Goal: Task Accomplishment & Management: Use online tool/utility

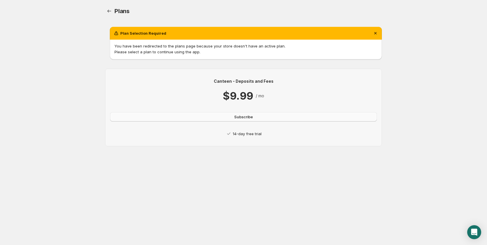
click at [242, 112] on button "Subscribe" at bounding box center [243, 116] width 267 height 9
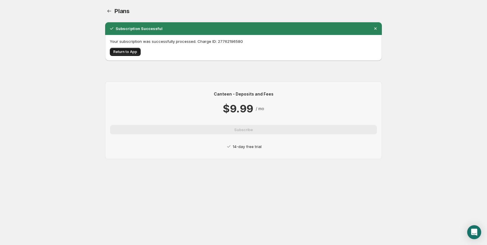
click at [132, 52] on span "Return to App" at bounding box center [125, 51] width 24 height 5
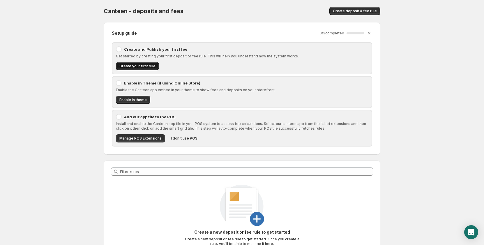
click at [133, 68] on button "Create your first rule" at bounding box center [137, 66] width 43 height 8
click at [137, 64] on span "Create your first rule" at bounding box center [137, 66] width 36 height 5
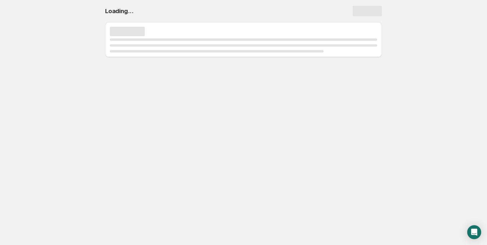
select select "deactive"
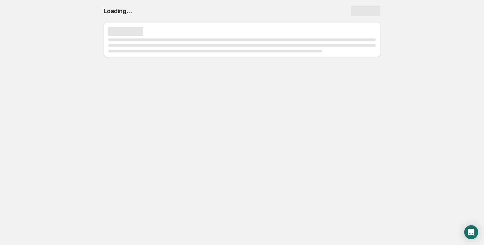
select select "deactive"
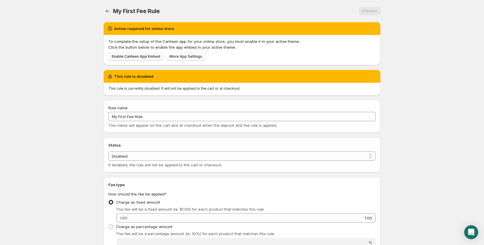
click at [145, 56] on span "Enable Canteen App Embed" at bounding box center [136, 56] width 48 height 5
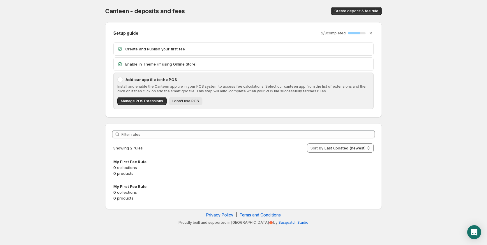
click at [192, 102] on span "I don't use POS" at bounding box center [185, 101] width 26 height 5
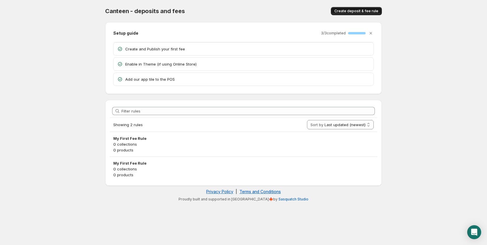
click at [361, 14] on button "Create deposit & fee rule" at bounding box center [356, 11] width 51 height 8
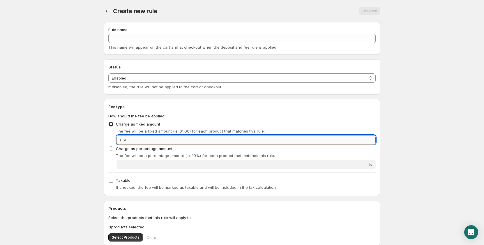
click at [155, 144] on input "Fixed amount" at bounding box center [252, 139] width 246 height 9
click at [157, 144] on input "35" at bounding box center [252, 139] width 246 height 9
click at [148, 139] on input "35" at bounding box center [252, 139] width 246 height 9
type input "3535"
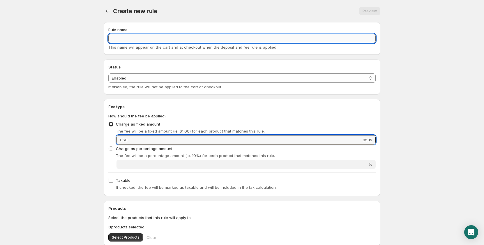
click at [141, 36] on input "Rule name" at bounding box center [241, 38] width 267 height 9
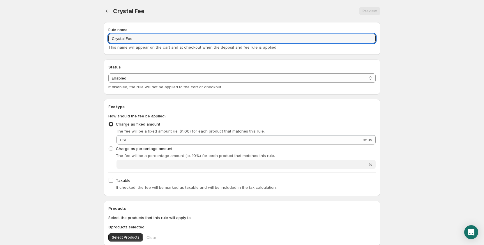
type input "Crystal Fee"
click at [127, 143] on div "USD 3535" at bounding box center [245, 139] width 259 height 9
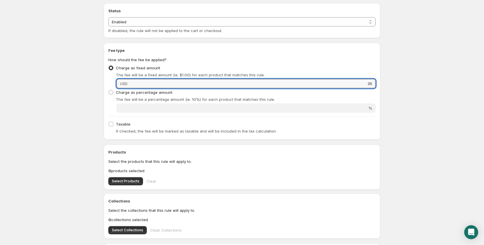
scroll to position [58, 0]
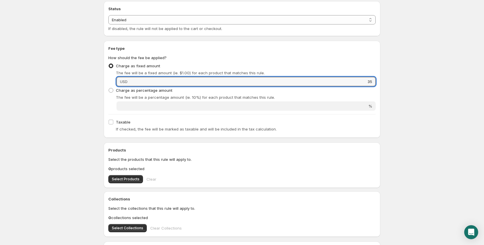
type input "35"
click at [146, 128] on span "If checked, the fee will be marked as taxable and will be included in the tax c…" at bounding box center [196, 129] width 161 height 5
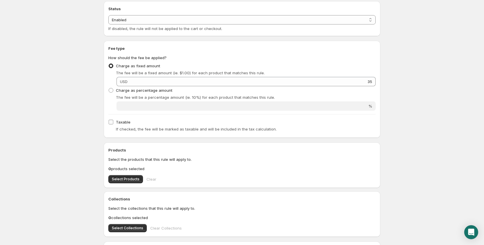
click at [129, 122] on span "Taxable" at bounding box center [123, 122] width 15 height 5
click at [113, 122] on input "Taxable" at bounding box center [111, 122] width 5 height 5
checkbox input "true"
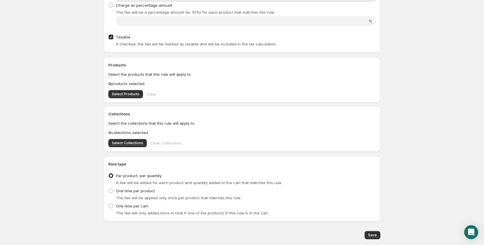
scroll to position [146, 0]
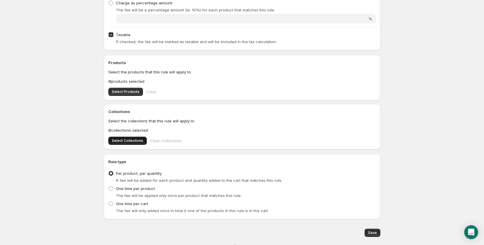
click at [133, 142] on span "Select Collections" at bounding box center [127, 140] width 31 height 5
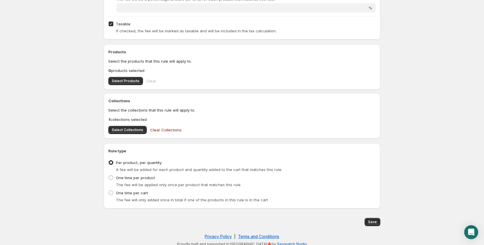
scroll to position [161, 0]
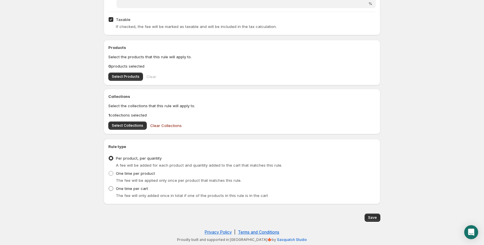
click at [110, 188] on span at bounding box center [111, 188] width 5 height 5
click at [109, 186] on input "One time per cart" at bounding box center [109, 186] width 0 height 0
radio input "true"
click at [375, 218] on span "Save" at bounding box center [372, 217] width 9 height 5
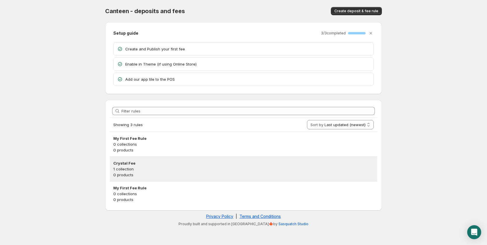
click at [186, 168] on p "1 collection" at bounding box center [243, 169] width 260 height 6
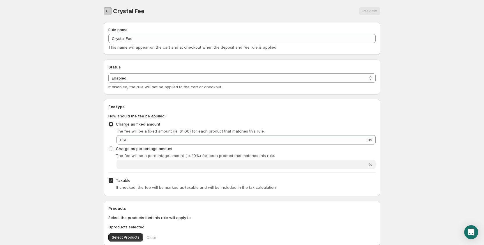
click at [108, 10] on icon "Settings" at bounding box center [108, 11] width 6 height 6
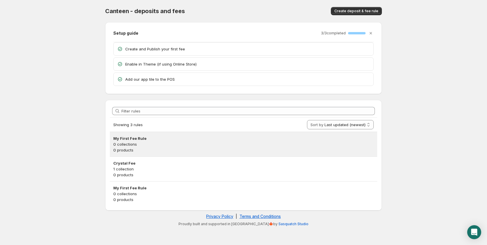
click at [181, 141] on h3 "My First Fee Rule" at bounding box center [243, 138] width 260 height 6
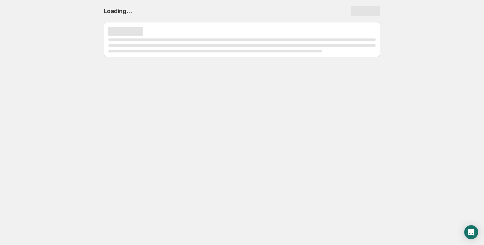
select select "deactive"
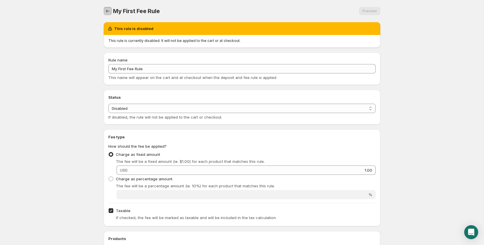
click at [104, 14] on button "Settings" at bounding box center [108, 11] width 8 height 8
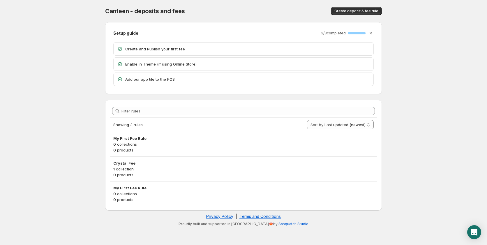
click at [192, 82] on p "Add our app tile to the POS" at bounding box center [247, 79] width 245 height 6
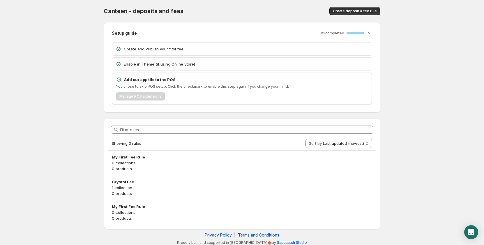
click at [192, 77] on p "Add our app tile to the POS" at bounding box center [246, 80] width 244 height 6
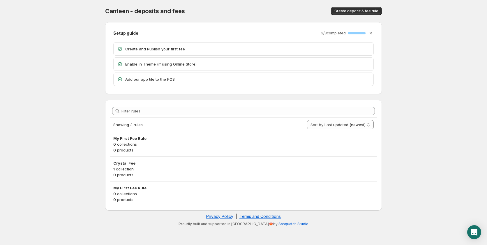
click at [191, 69] on div "Enable in Theme (if using Online Store)" at bounding box center [244, 64] width 260 height 13
click at [193, 60] on div "Enable in Theme (if using Online Store)" at bounding box center [244, 64] width 260 height 13
click at [192, 64] on p "Enable in Theme (if using Online Store)" at bounding box center [247, 64] width 245 height 6
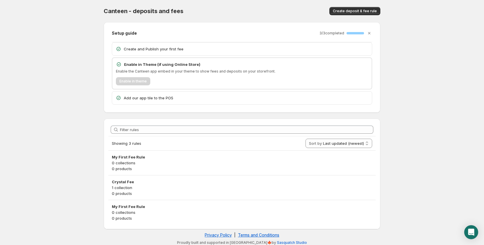
click at [192, 64] on p "Enable in Theme (if using Online Store)" at bounding box center [246, 64] width 244 height 6
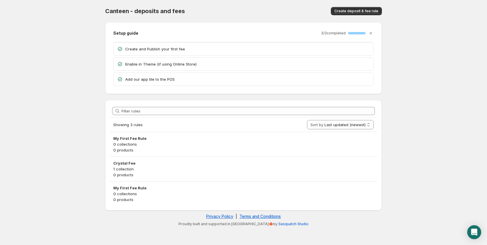
click at [175, 47] on p "Create and Publish your first fee" at bounding box center [247, 49] width 245 height 6
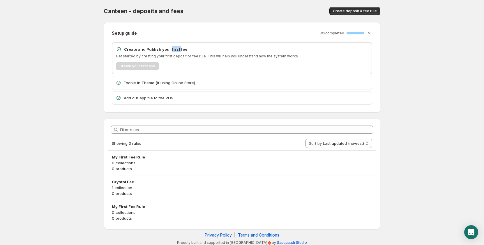
click at [175, 47] on p "Create and Publish your first fee" at bounding box center [246, 49] width 244 height 6
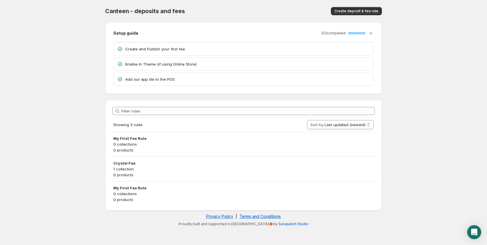
click at [33, 148] on body "Home Help Canteen - deposits and fees. This page is ready Canteen - deposits an…" at bounding box center [243, 122] width 487 height 245
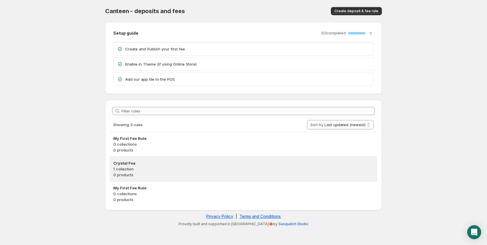
click at [144, 171] on p "1 collection" at bounding box center [243, 169] width 260 height 6
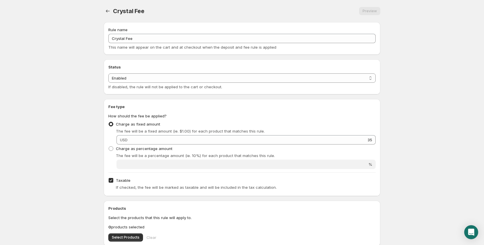
drag, startPoint x: 109, startPoint y: 5, endPoint x: 109, endPoint y: 21, distance: 16.0
click at [109, 6] on div "Crystal Fee. This page is ready Crystal Fee Preview More actions Preview" at bounding box center [242, 11] width 277 height 22
click at [109, 21] on div "Crystal Fee. This page is ready Crystal Fee Preview More actions Preview" at bounding box center [242, 11] width 277 height 22
click at [109, 15] on button "Settings" at bounding box center [108, 11] width 8 height 8
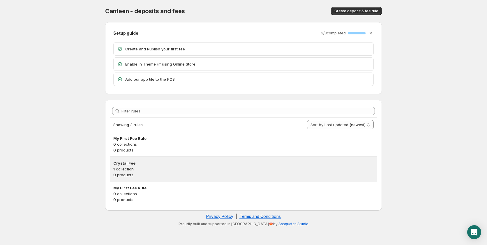
click at [124, 165] on h3 "Crystal Fee" at bounding box center [243, 163] width 260 height 6
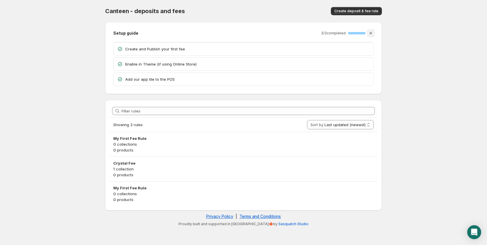
click at [368, 33] on icon "Dismiss setup guide" at bounding box center [371, 33] width 6 height 6
